Goal: Task Accomplishment & Management: Manage account settings

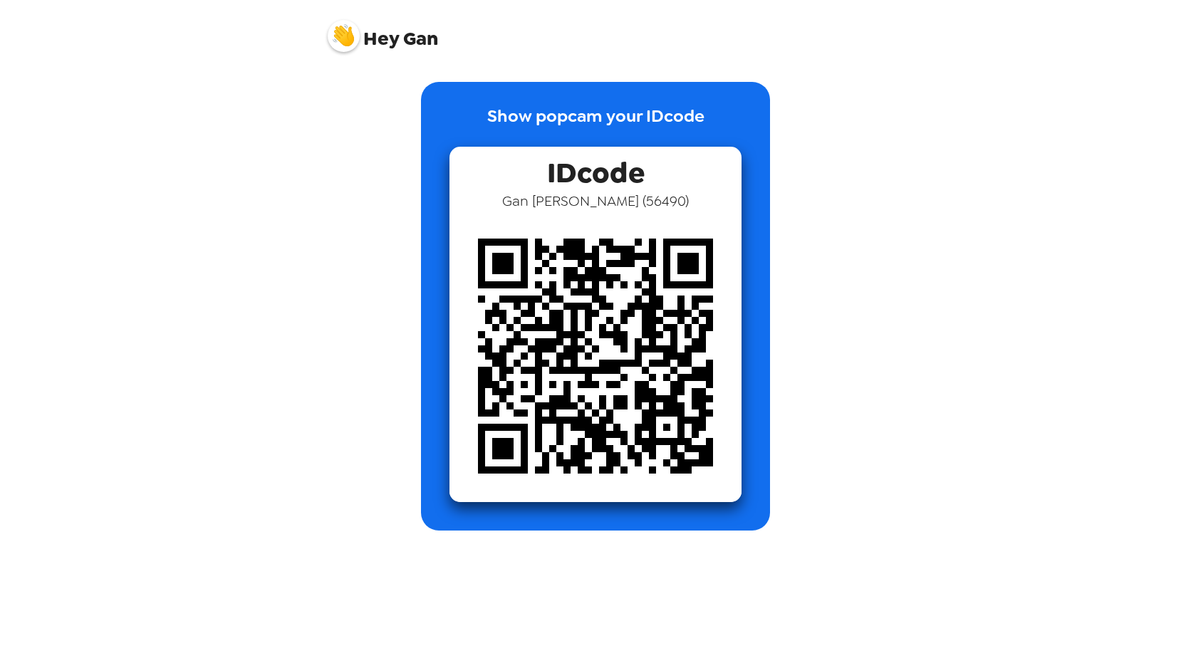
click at [356, 41] on img at bounding box center [344, 36] width 32 height 32
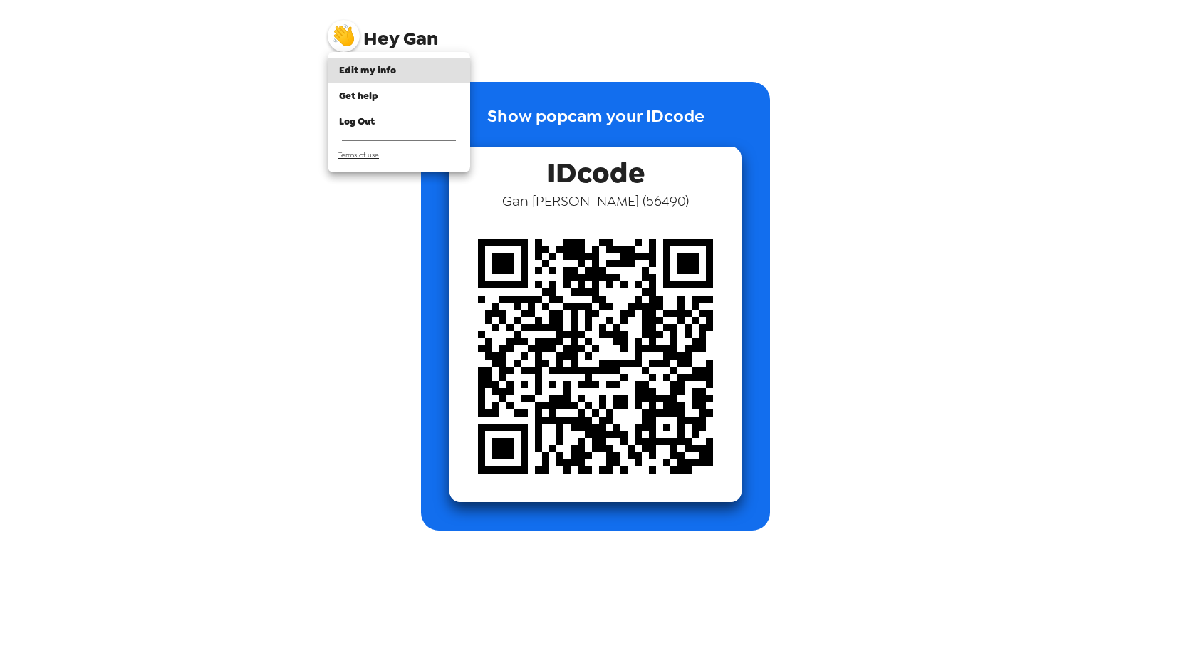
click at [376, 152] on span "Terms of use" at bounding box center [358, 154] width 41 height 9
click at [352, 65] on span "Edit my info" at bounding box center [367, 70] width 57 height 12
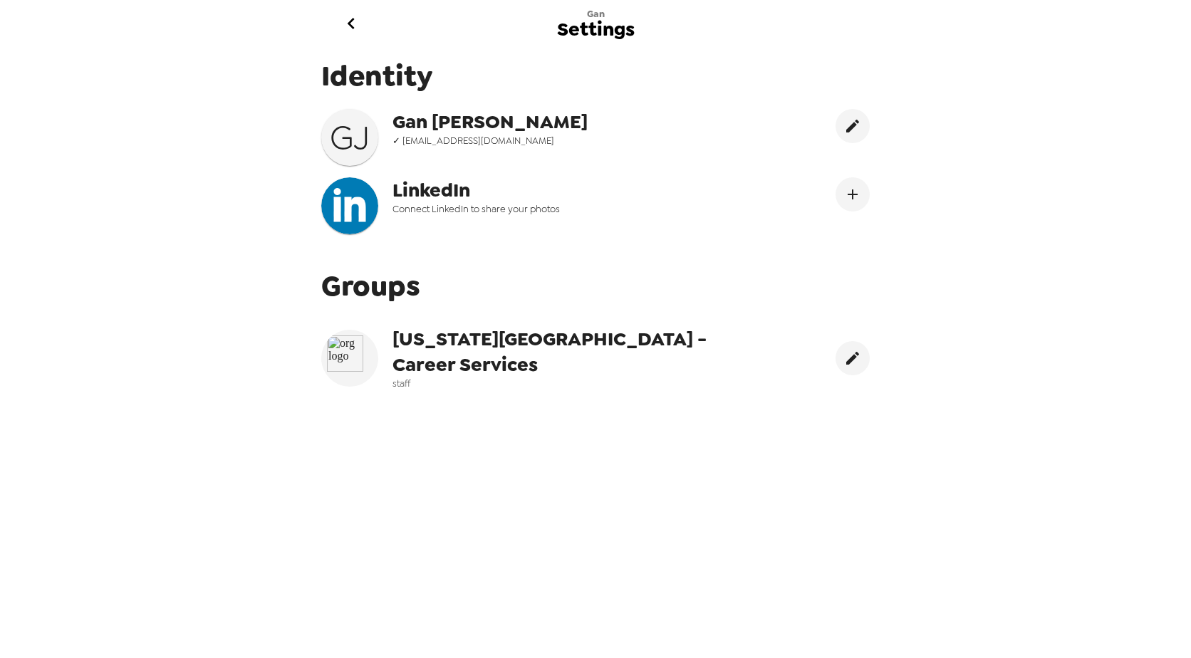
click at [345, 16] on icon "go back" at bounding box center [351, 23] width 23 height 23
